Goal: Check status: Check status

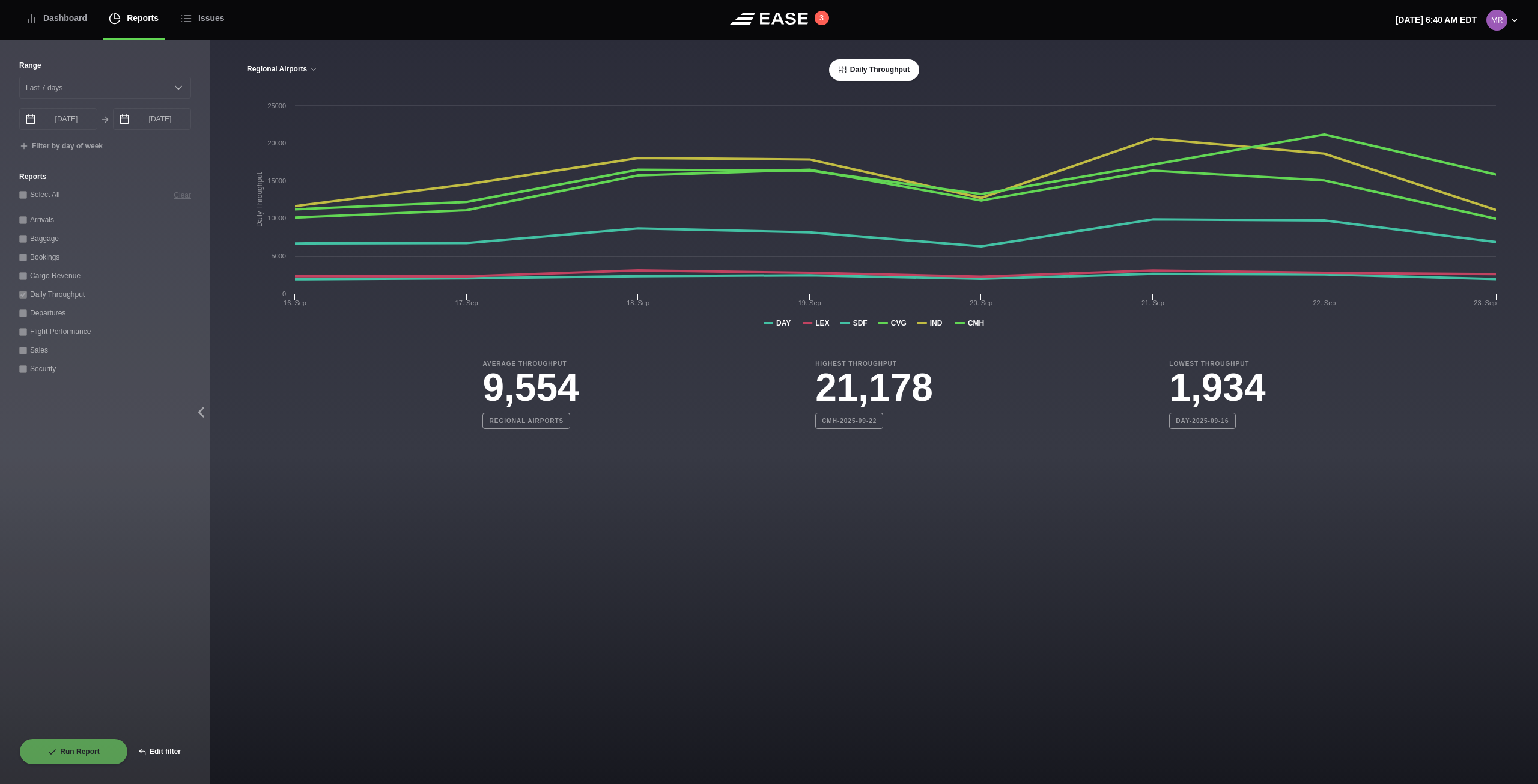
select select "7"
click at [162, 749] on button "Edit filter" at bounding box center [159, 752] width 63 height 26
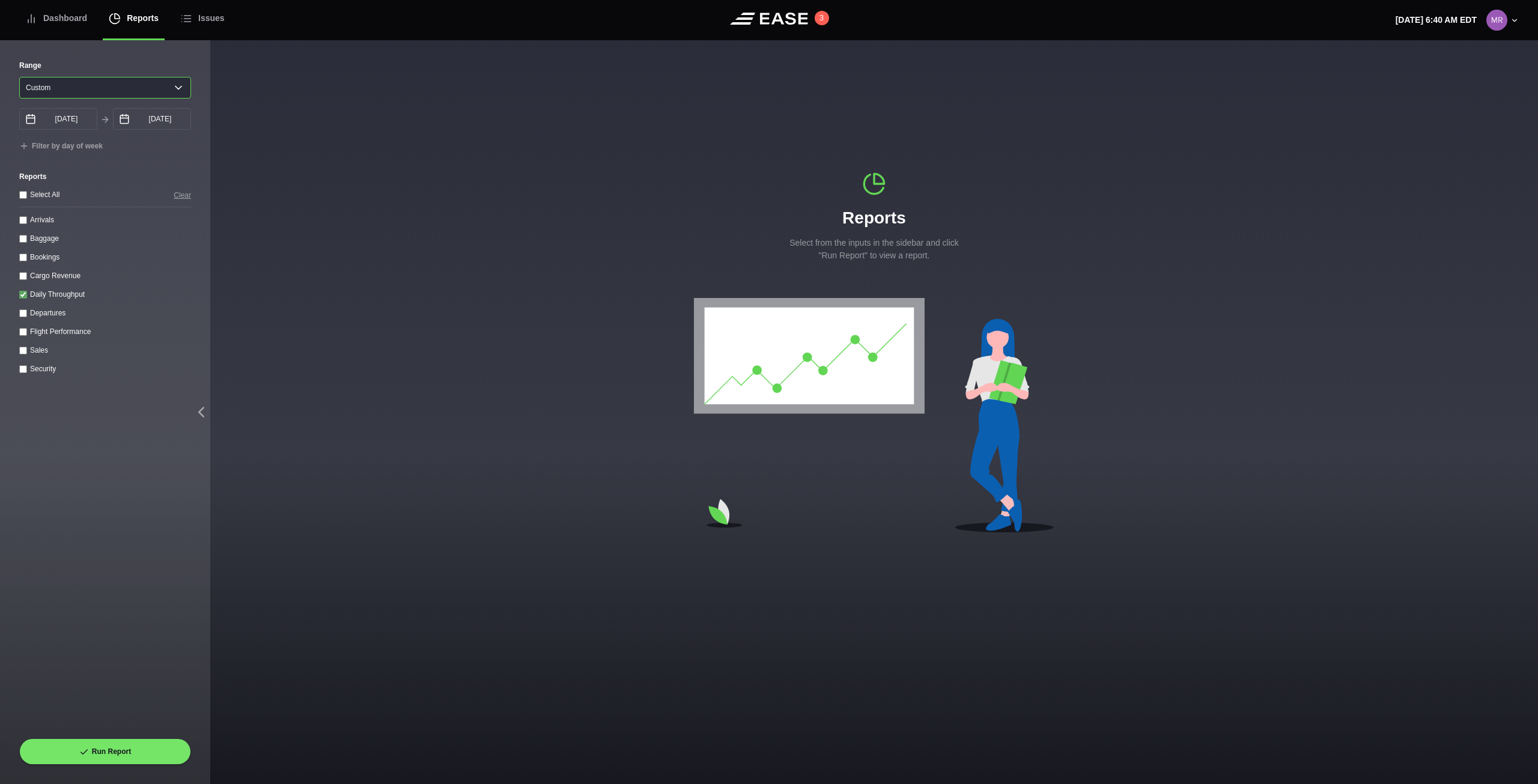
click at [178, 89] on select "Yesterday Last 7 days Last 14 days Last 30 days Last 6 weeks Custom" at bounding box center [105, 87] width 172 height 22
select select "7"
click at [19, 77] on select "Yesterday Last 7 days Last 14 days Last 30 days Last 6 weeks Custom" at bounding box center [105, 87] width 172 height 22
type input "09/18/2025"
type input "09/25/2025"
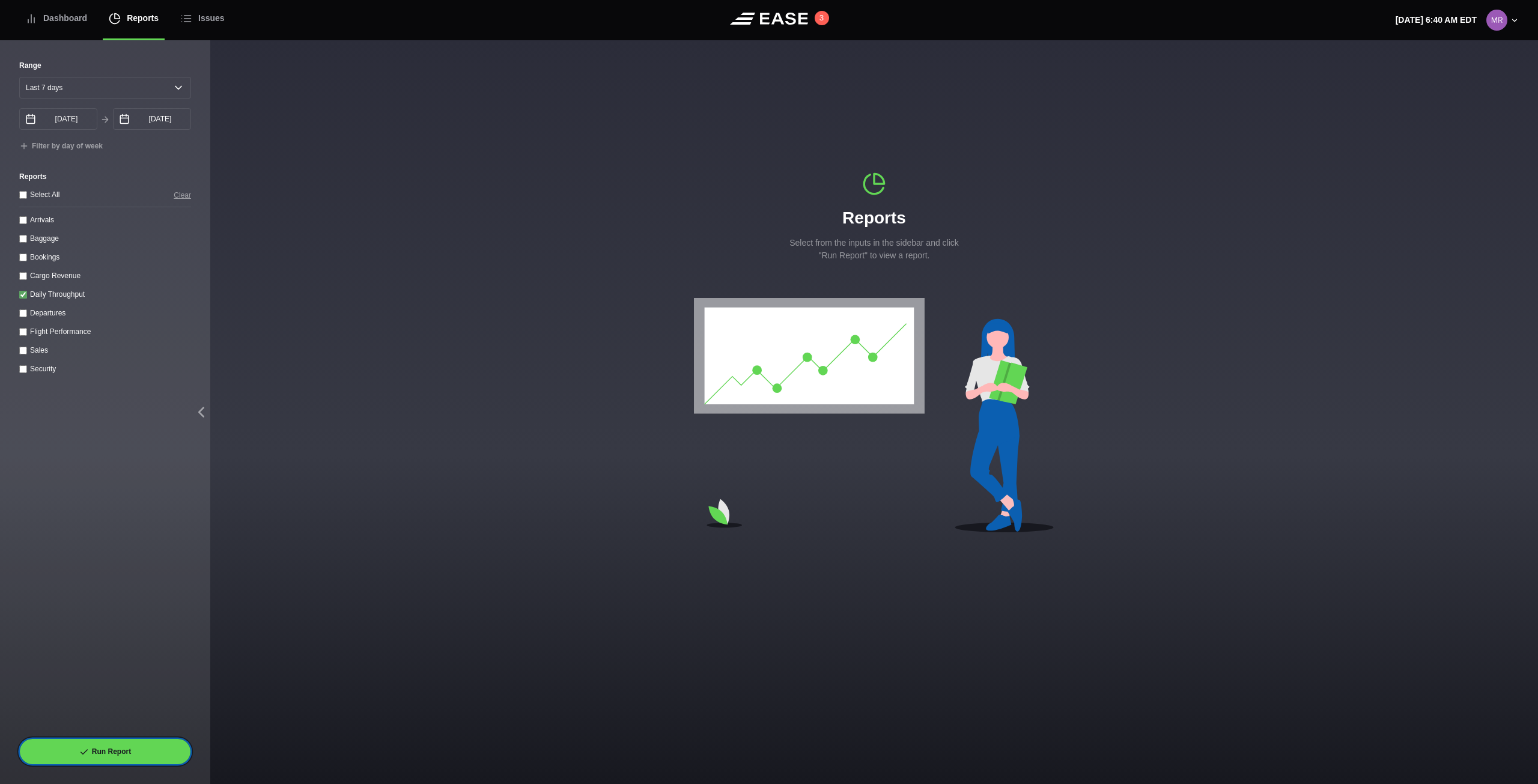
click at [131, 747] on button "Run Report" at bounding box center [105, 752] width 172 height 26
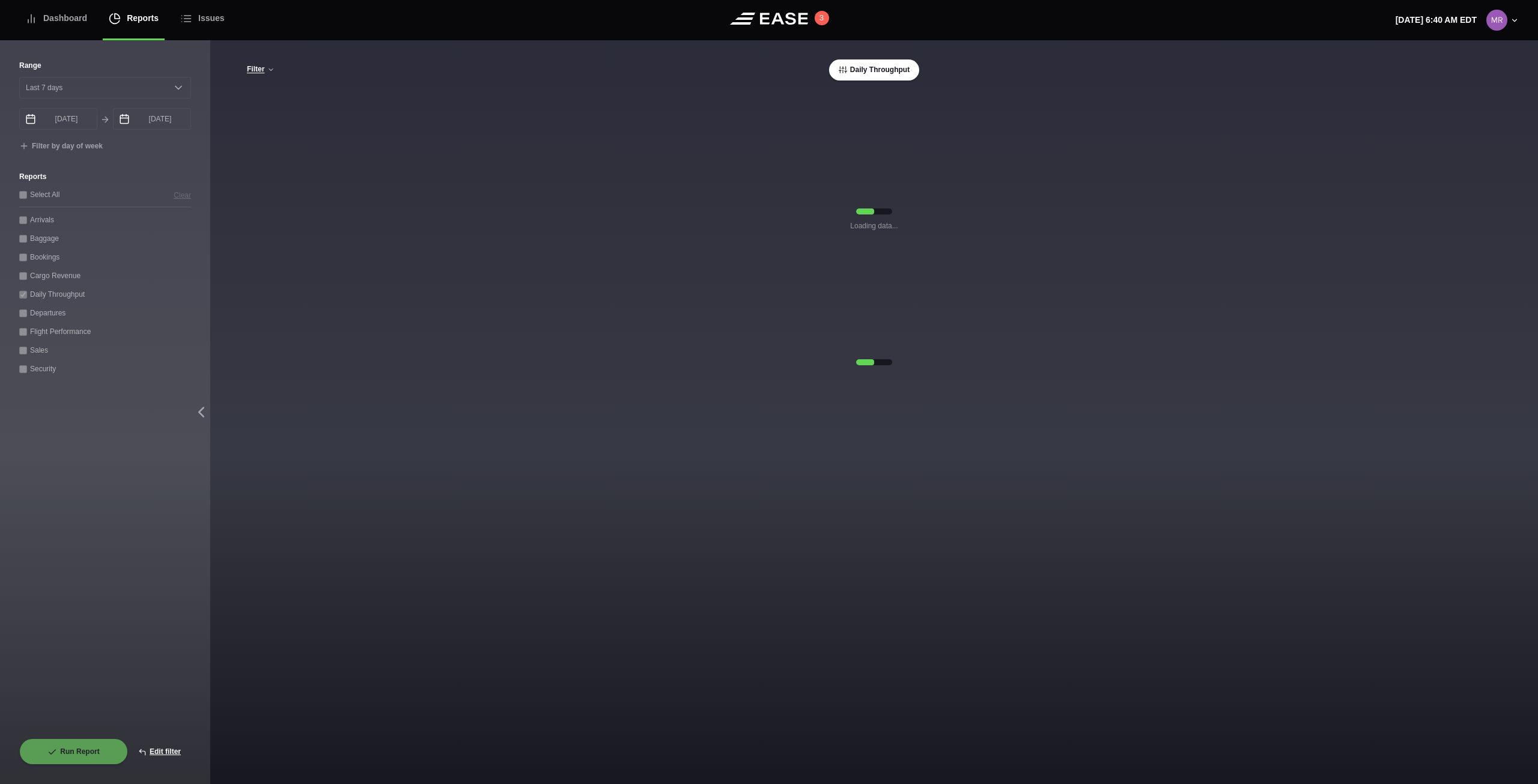
select select "7"
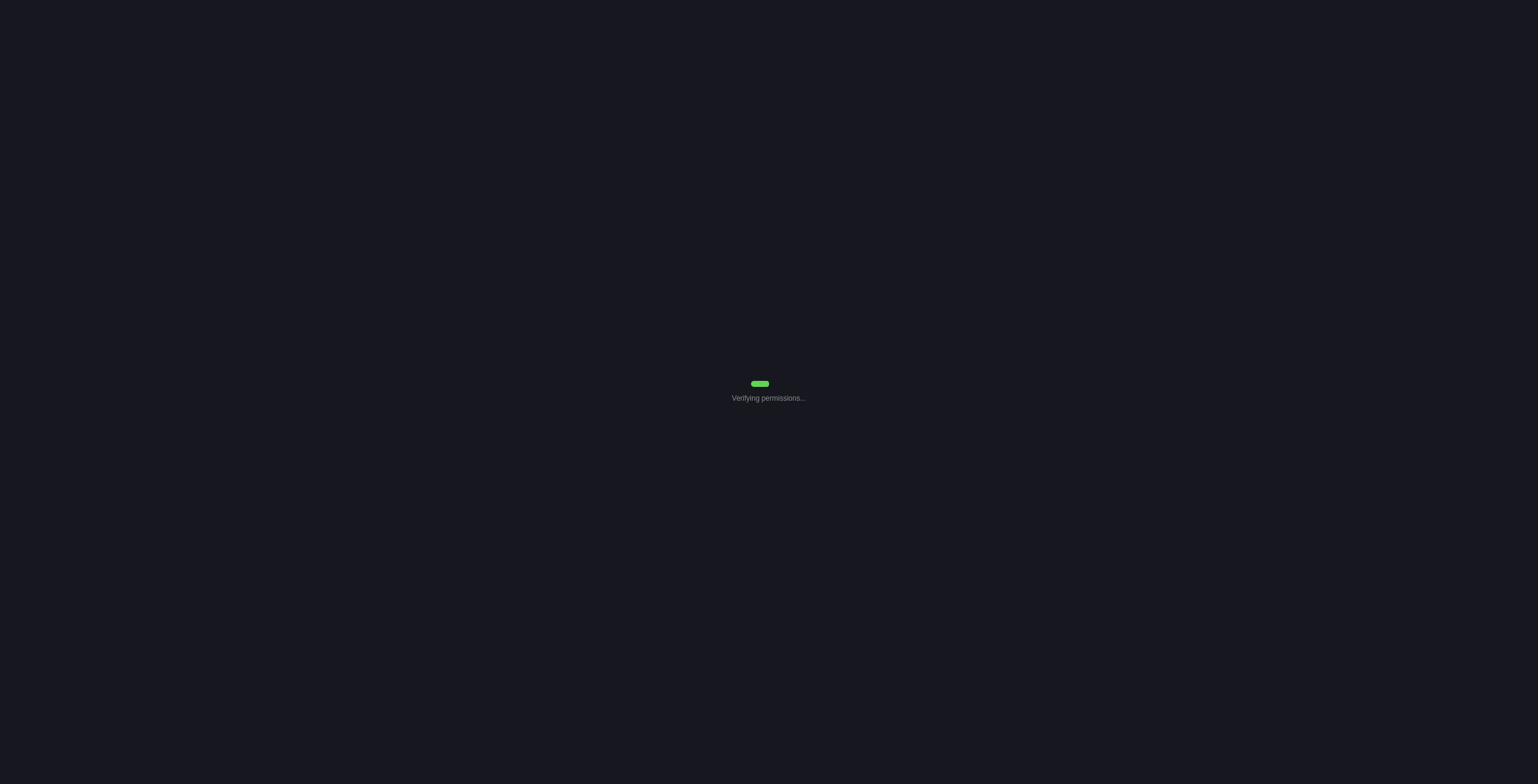
select select "7"
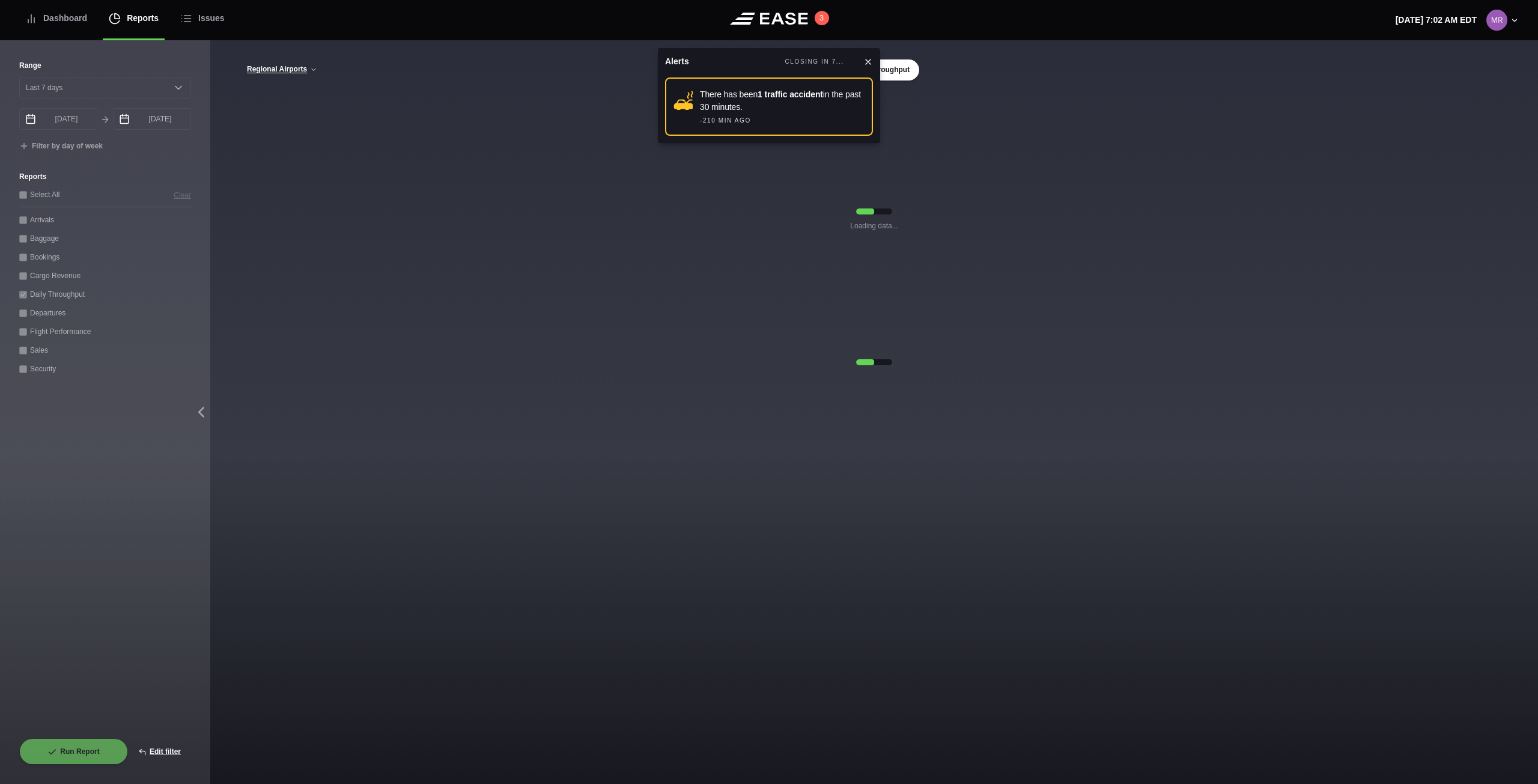
click at [869, 58] on icon at bounding box center [868, 61] width 9 height 9
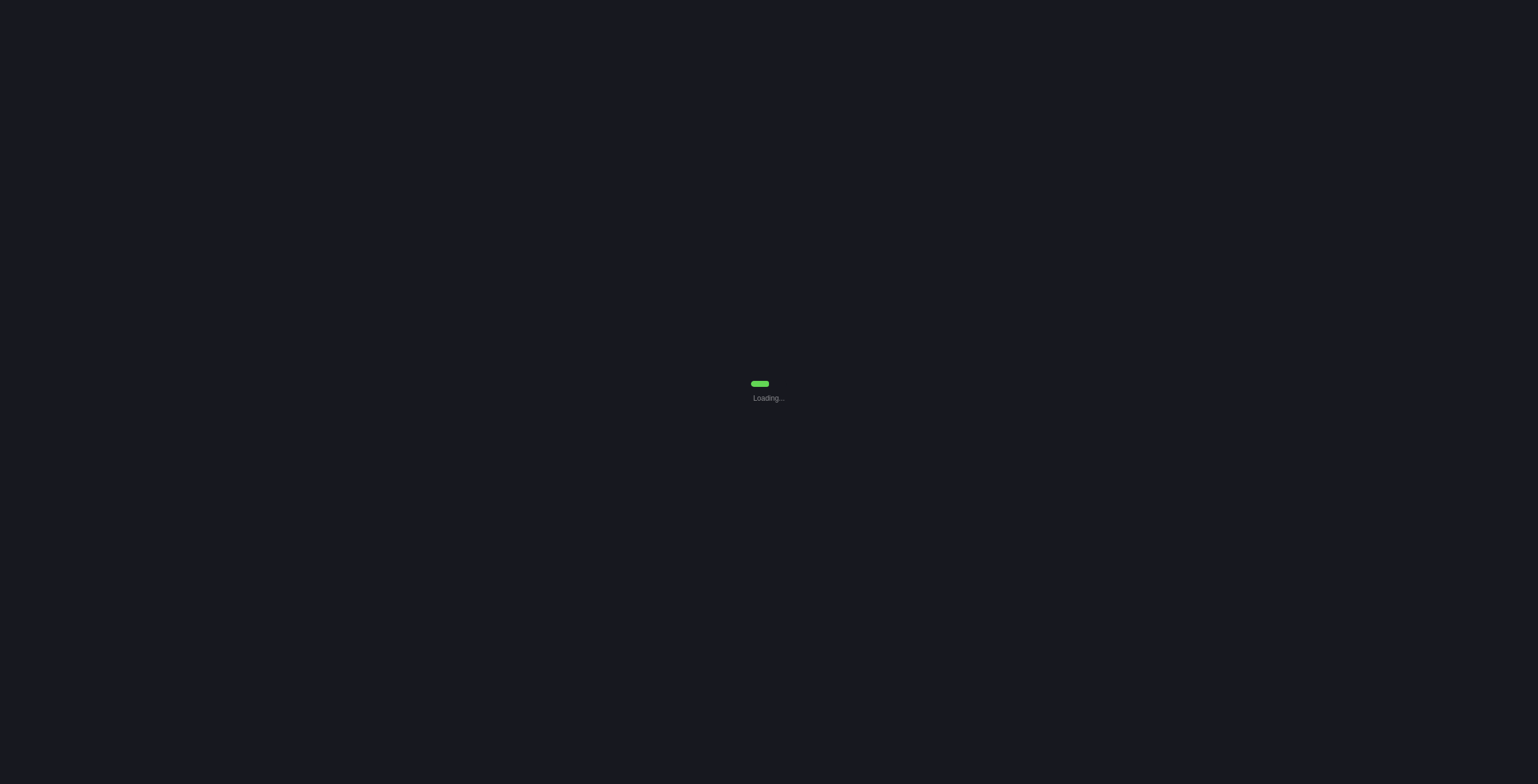
select select "7"
